Goal: Contribute content: Contribute content

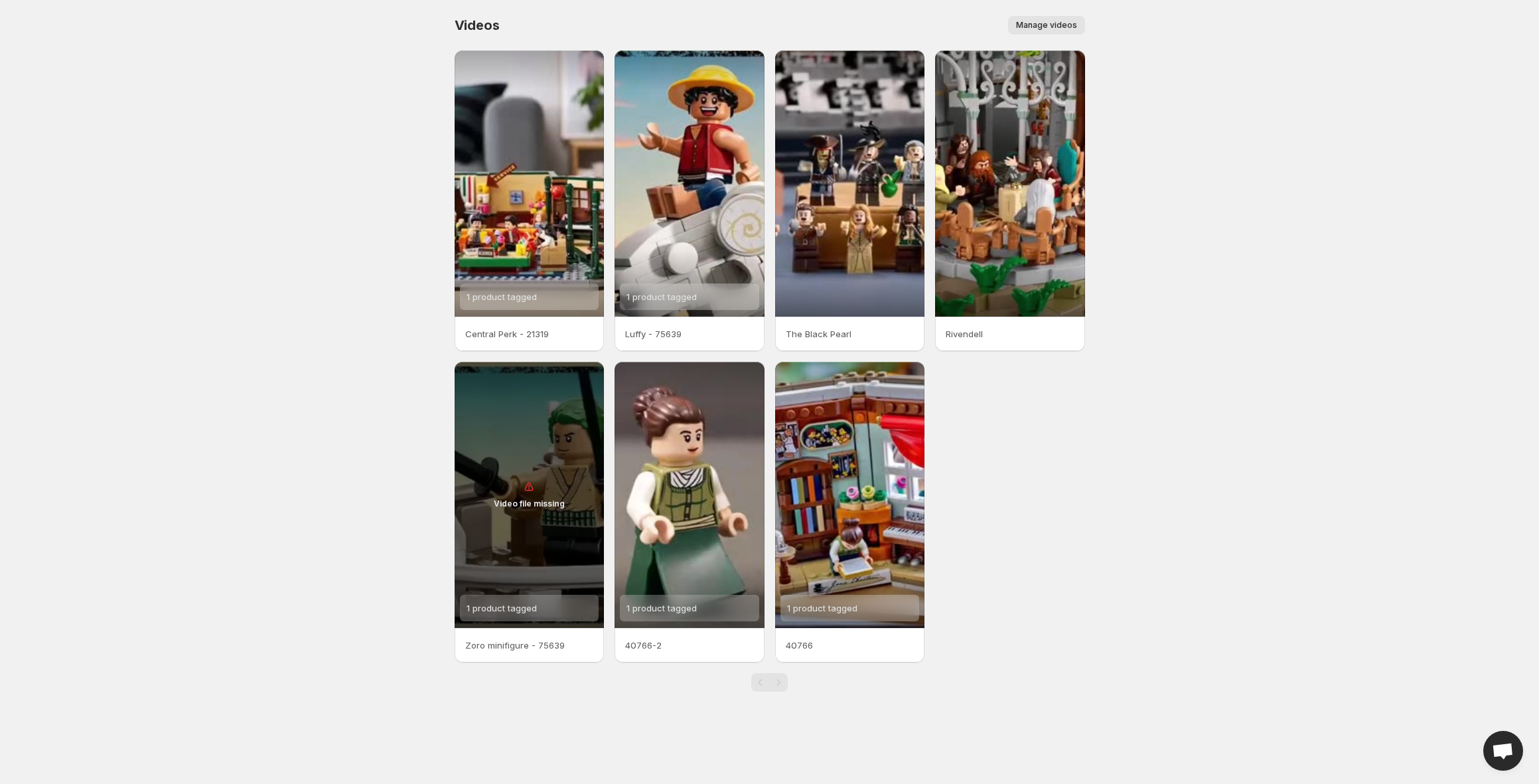
click at [1054, 21] on span "Manage videos" at bounding box center [1047, 25] width 61 height 11
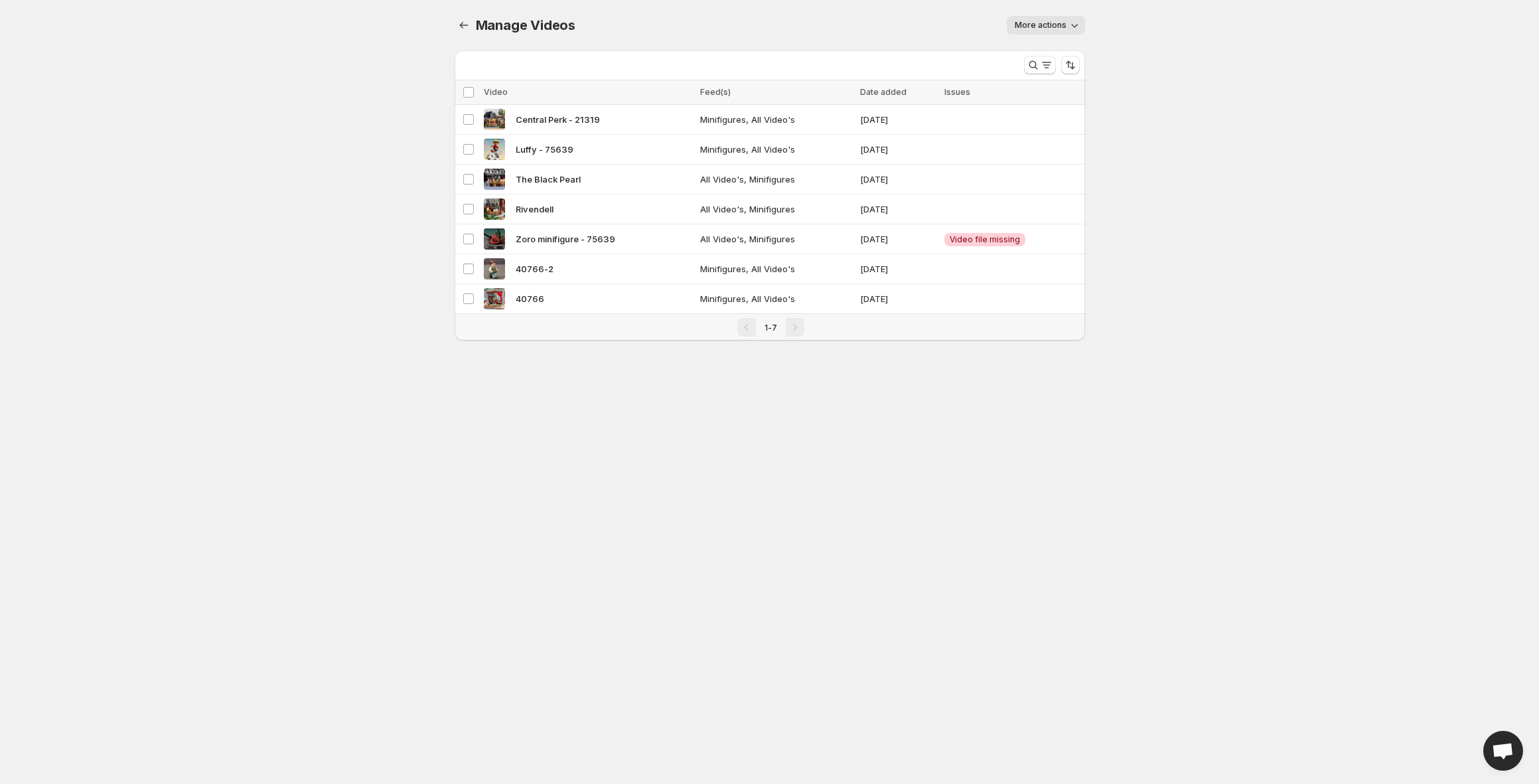
click at [1040, 22] on span "More actions" at bounding box center [1040, 25] width 52 height 11
click at [863, 22] on div "More actions" at bounding box center [838, 25] width 494 height 18
click at [1053, 26] on span "More actions" at bounding box center [1040, 25] width 52 height 11
click at [1057, 48] on span "Regenerate missing previews" at bounding box center [1078, 53] width 123 height 11
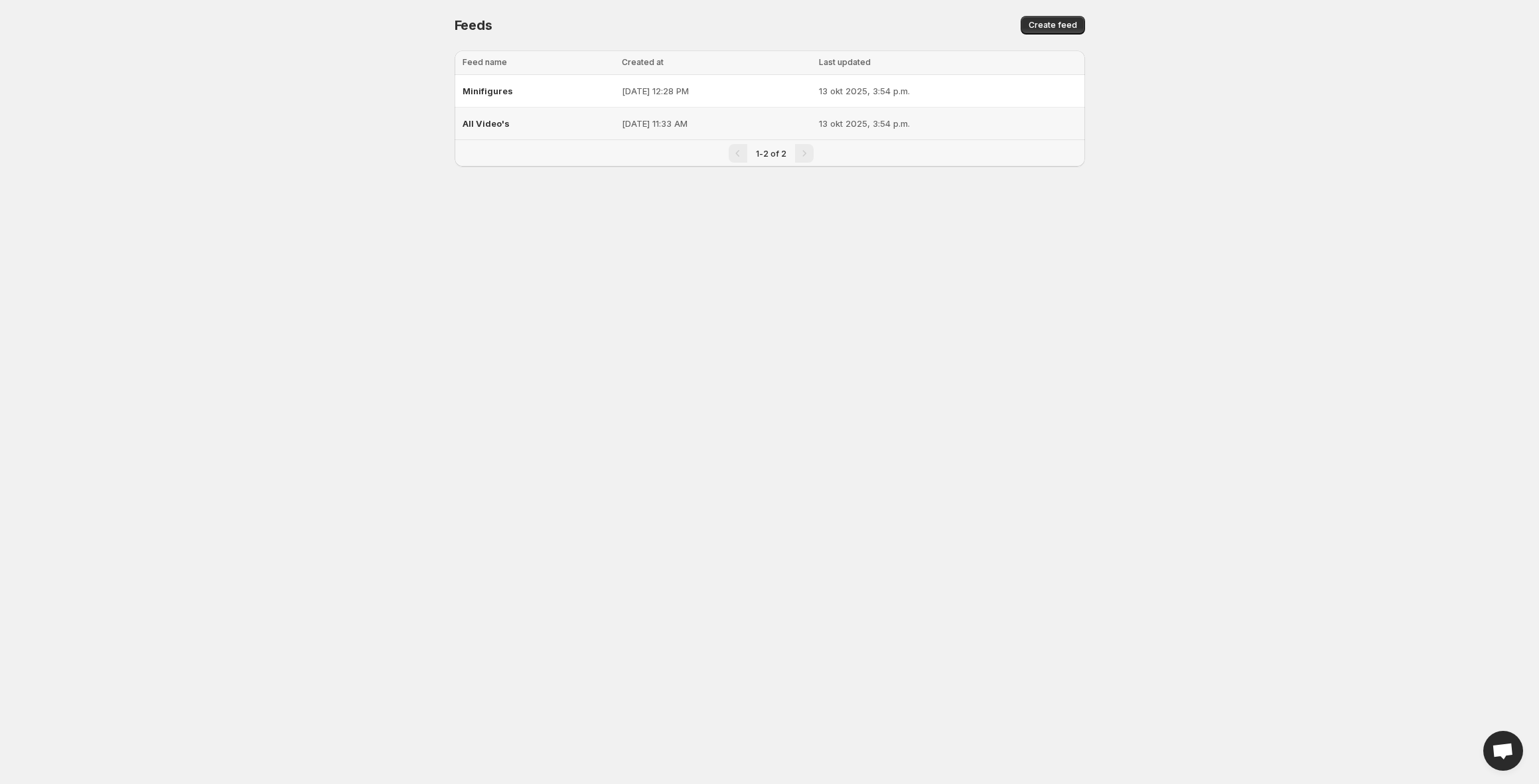
click at [643, 116] on td "Sep 26, 2025, 11:33 AM" at bounding box center [716, 124] width 197 height 32
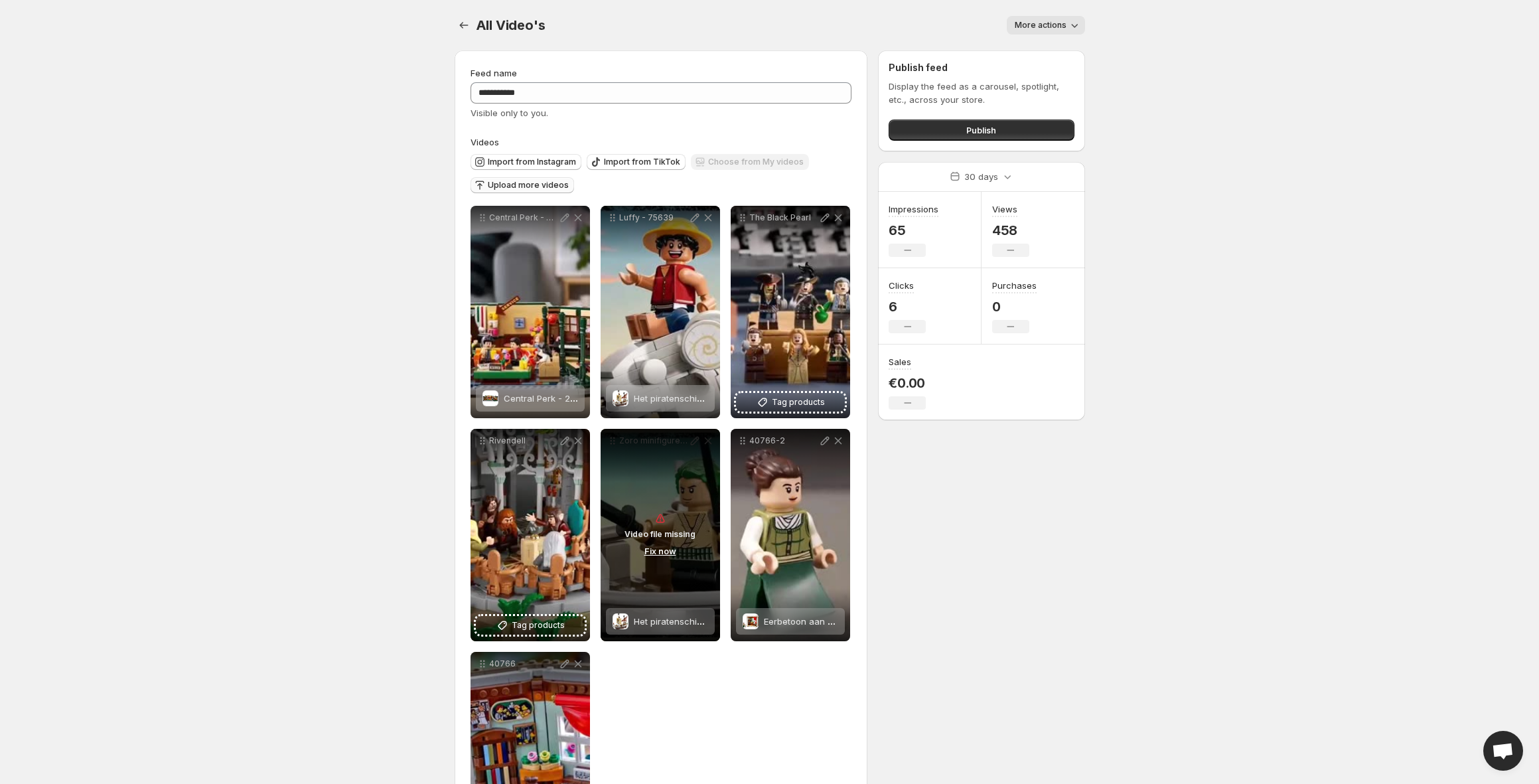
click at [536, 186] on span "Upload more videos" at bounding box center [528, 185] width 81 height 11
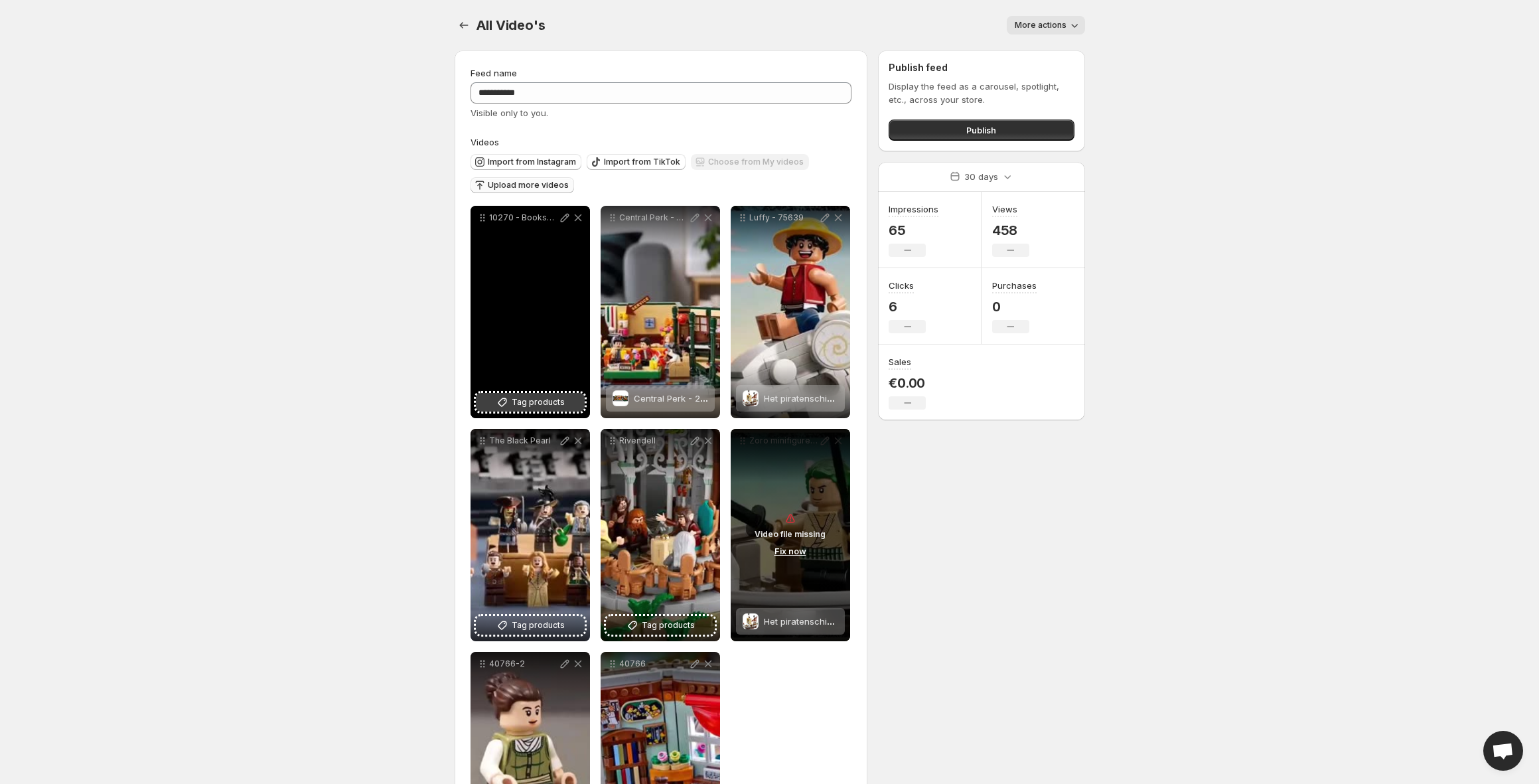
click at [540, 409] on button "Tag products" at bounding box center [530, 402] width 109 height 18
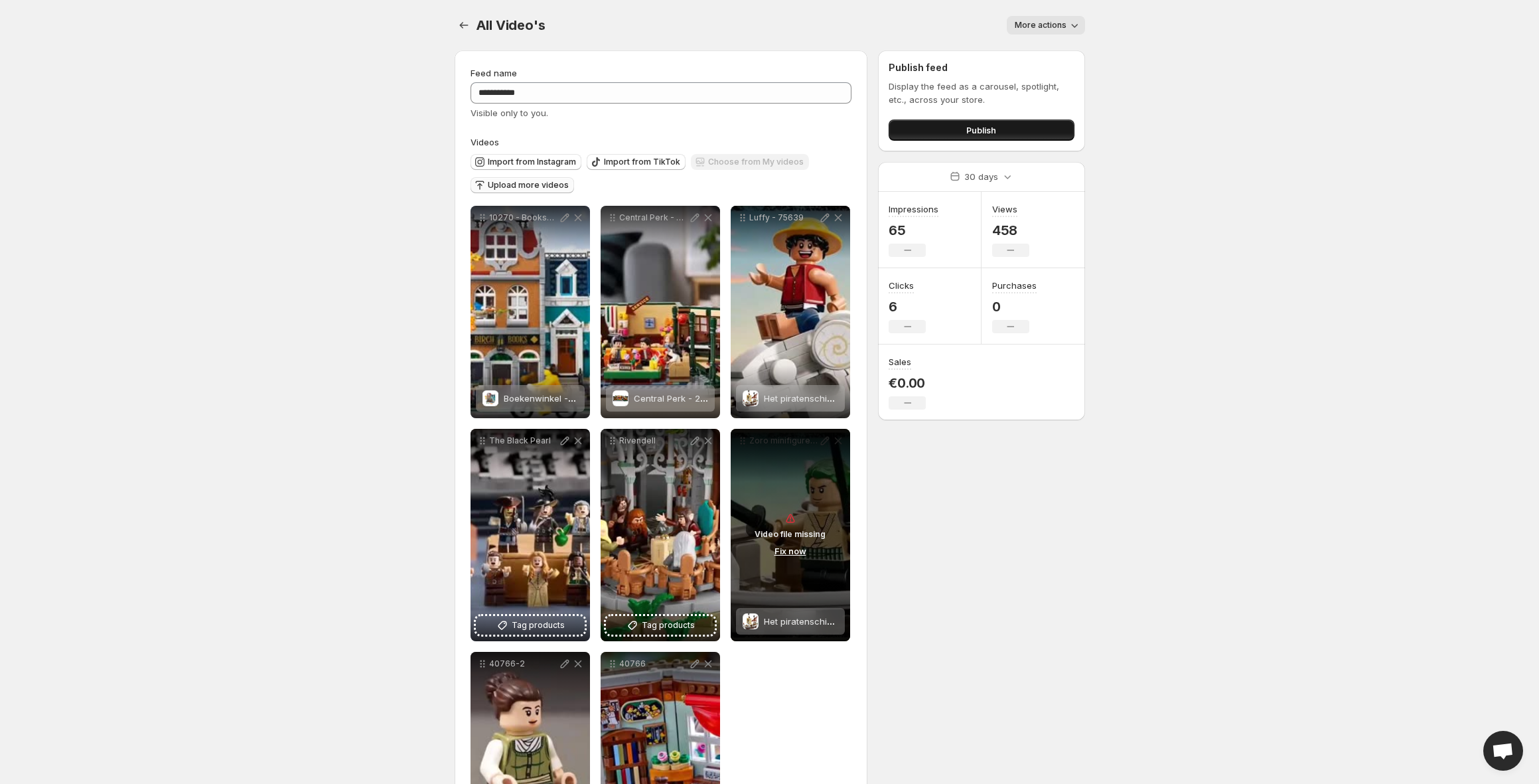
click at [926, 129] on button "Publish" at bounding box center [982, 130] width 185 height 21
